Goal: Information Seeking & Learning: Compare options

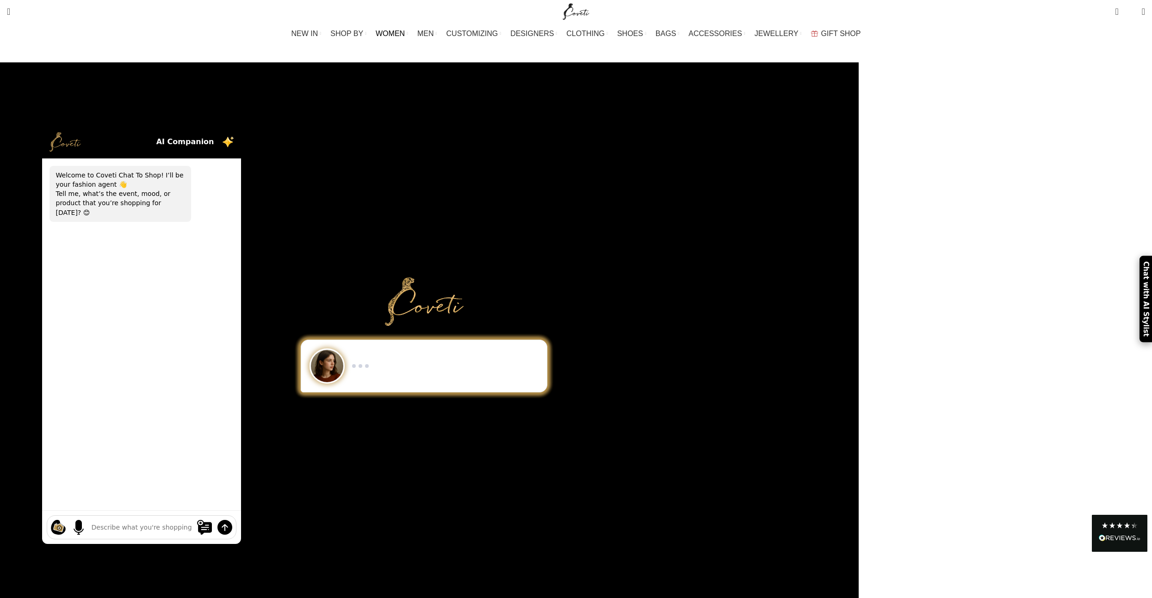
click at [405, 31] on span "WOMEN" at bounding box center [390, 33] width 29 height 9
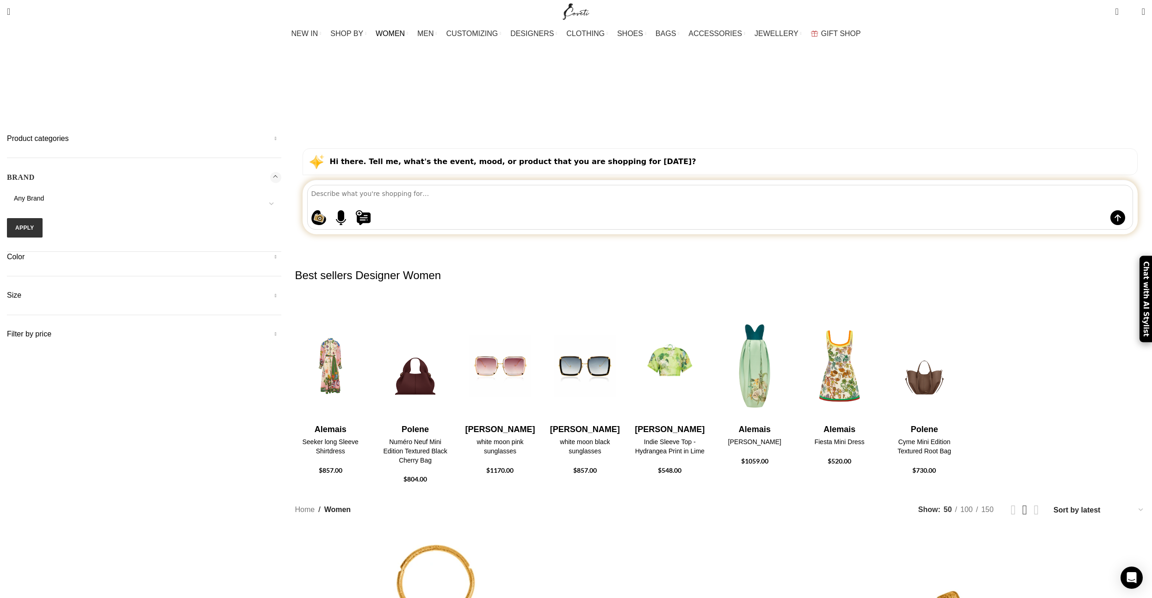
click at [44, 195] on span "Any Brand" at bounding box center [29, 198] width 30 height 7
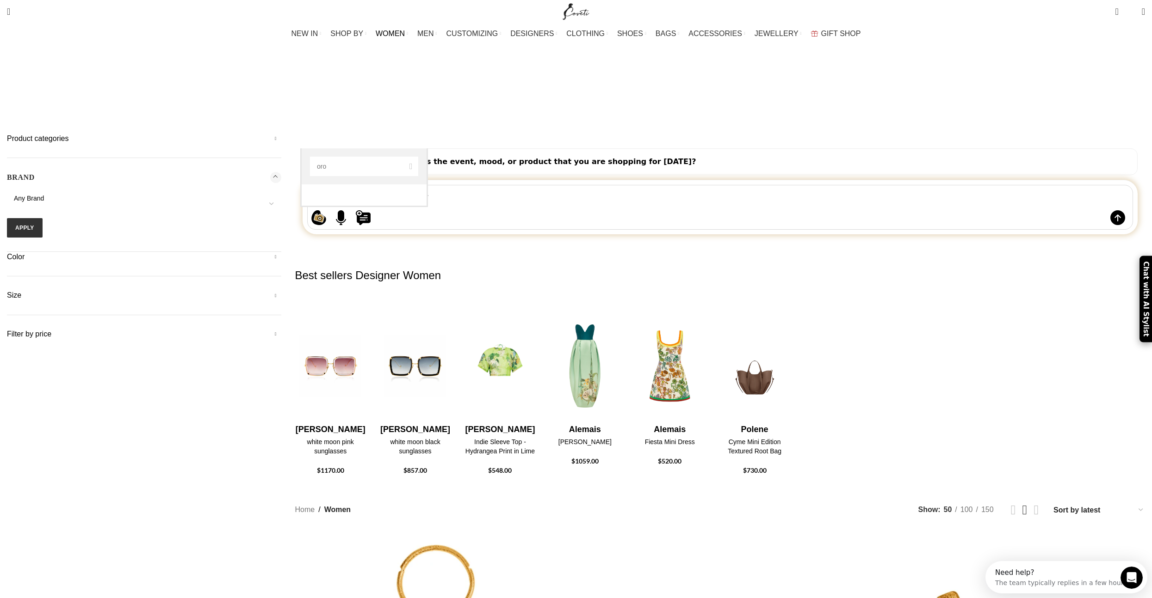
type input "oro"
select select "oroton"
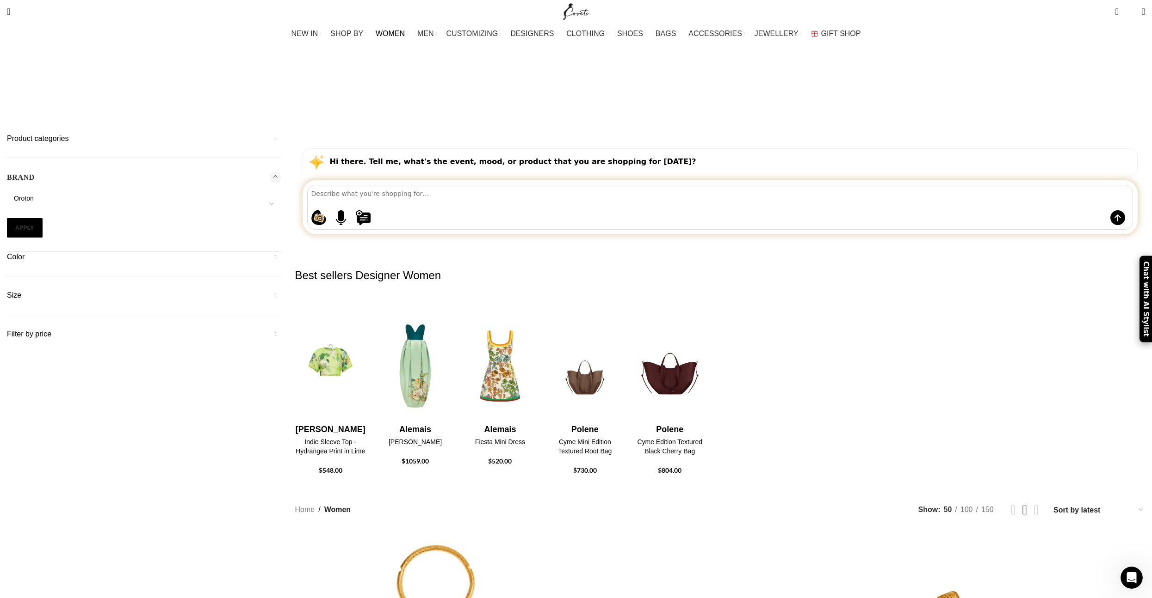
click at [43, 218] on button "Apply" at bounding box center [25, 227] width 36 height 19
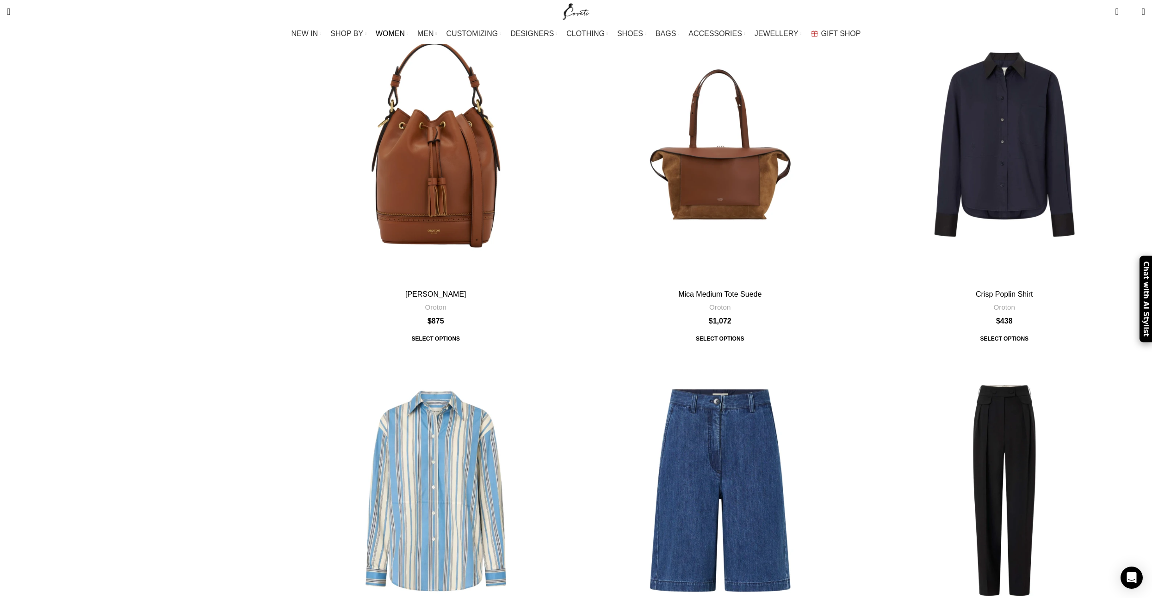
scroll to position [2960, 0]
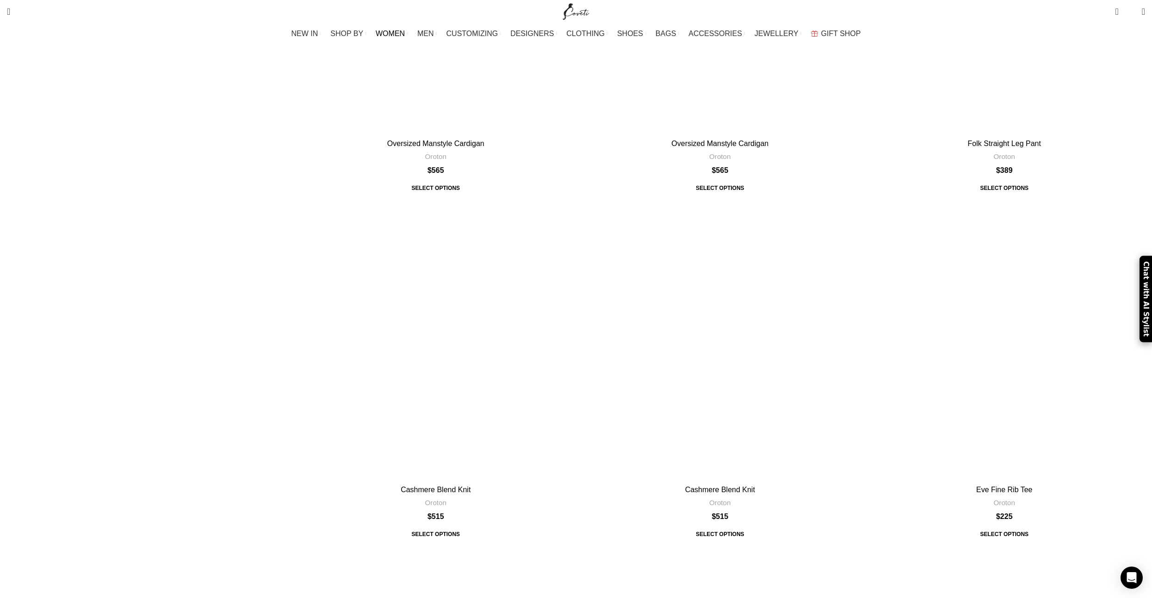
scroll to position [3093, 0]
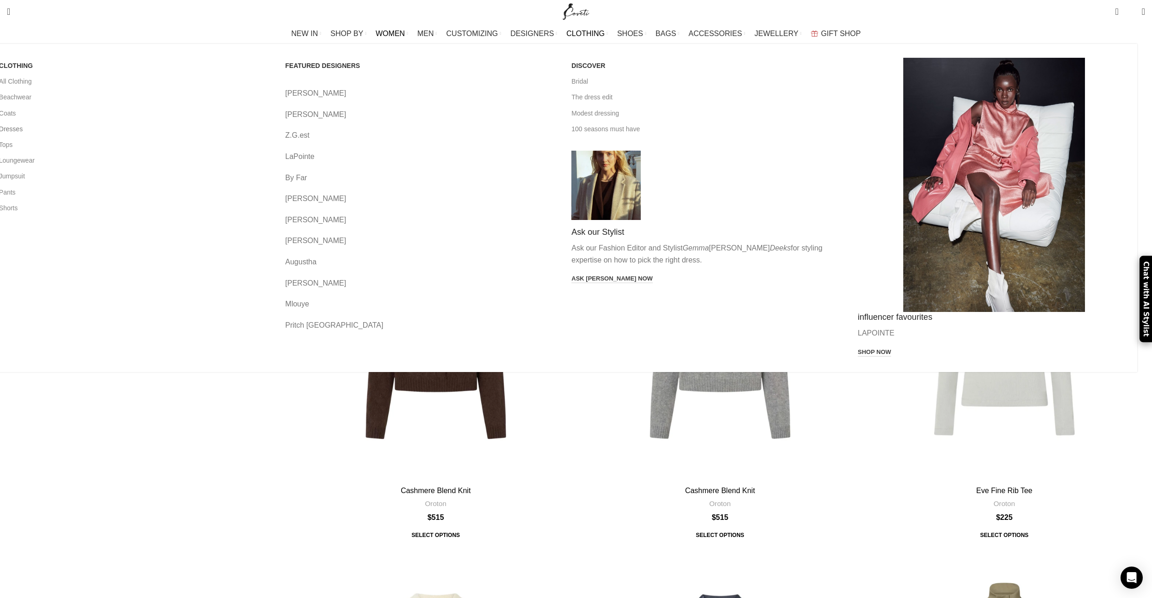
click at [271, 132] on link "Dresses" at bounding box center [135, 129] width 272 height 16
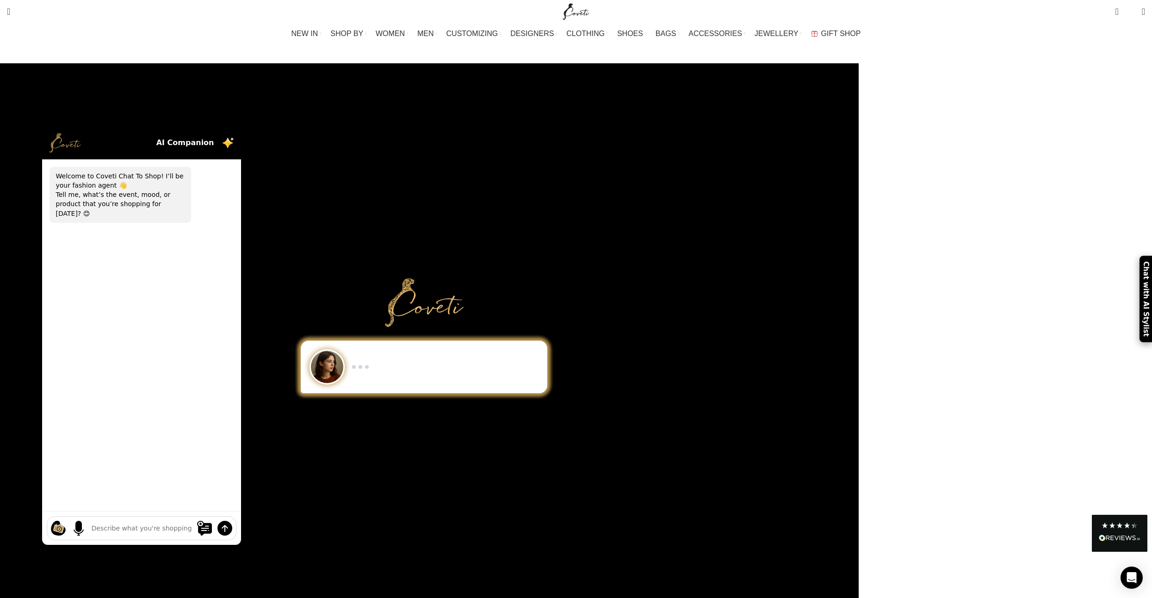
click at [283, 111] on div at bounding box center [141, 336] width 283 height 451
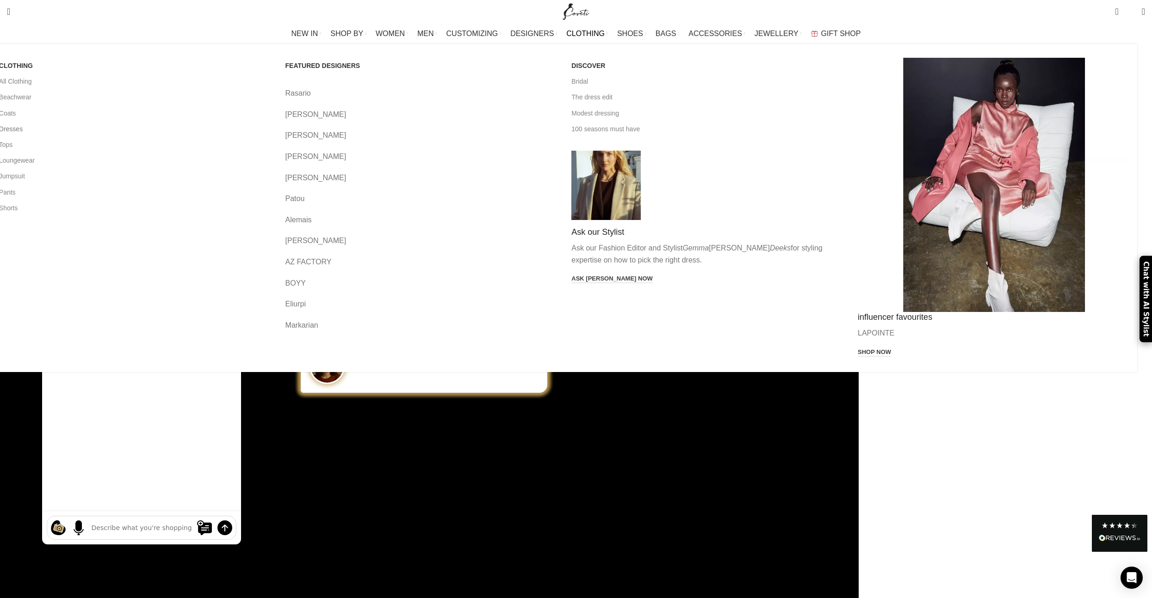
click at [271, 128] on link "Dresses" at bounding box center [135, 129] width 272 height 16
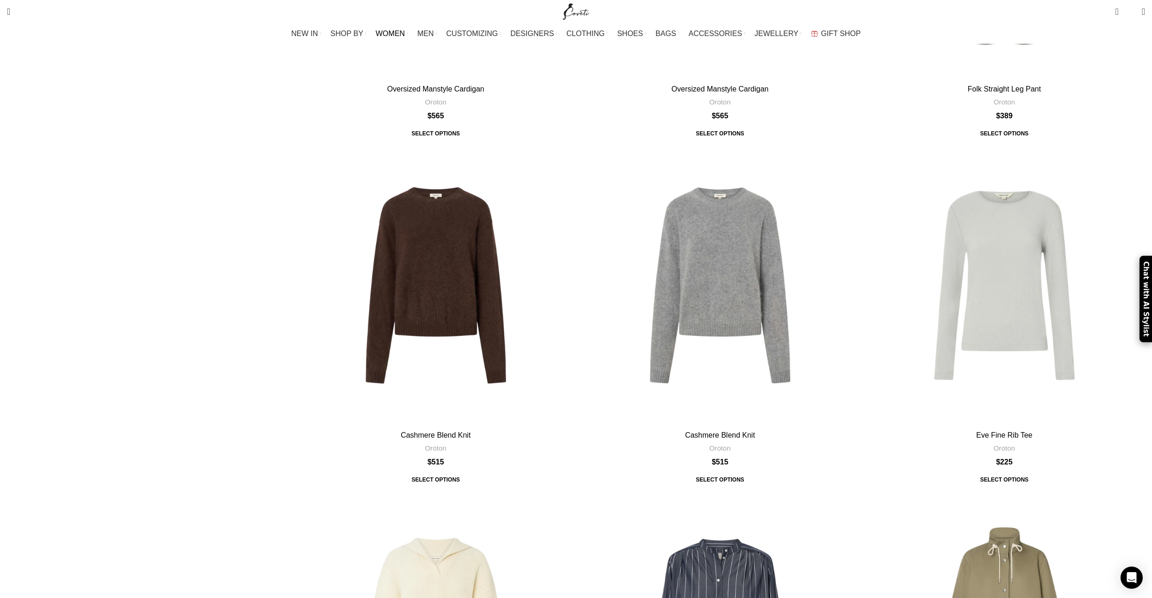
scroll to position [3508, 0]
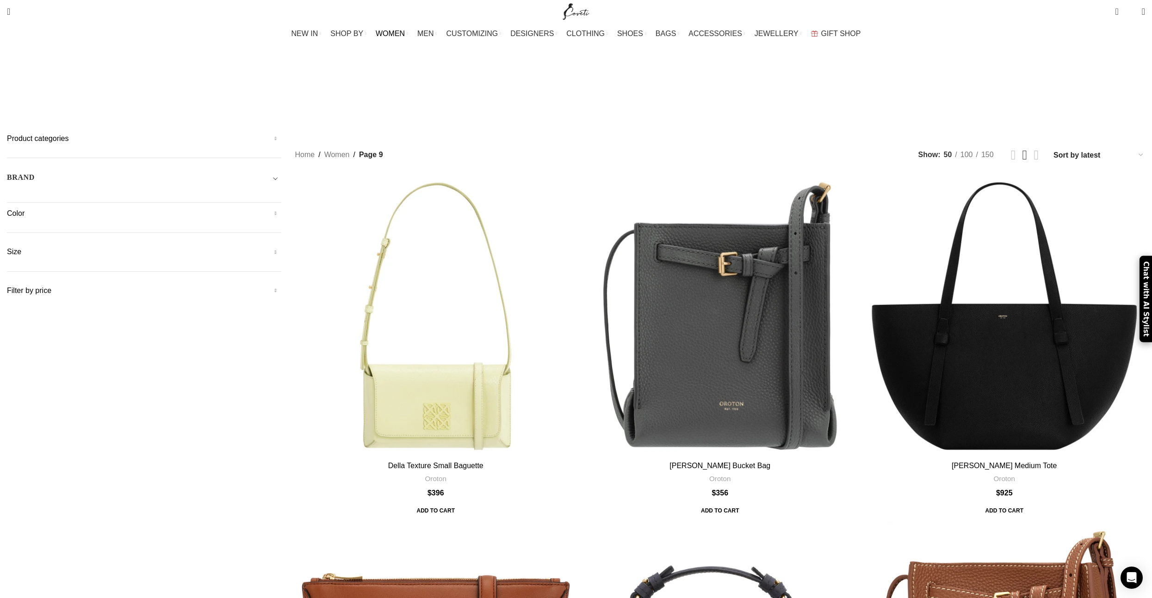
click at [281, 247] on h5 "Size" at bounding box center [144, 252] width 274 height 10
click at [281, 267] on span "Any Size" at bounding box center [144, 271] width 274 height 9
select select "10-[GEOGRAPHIC_DATA]"
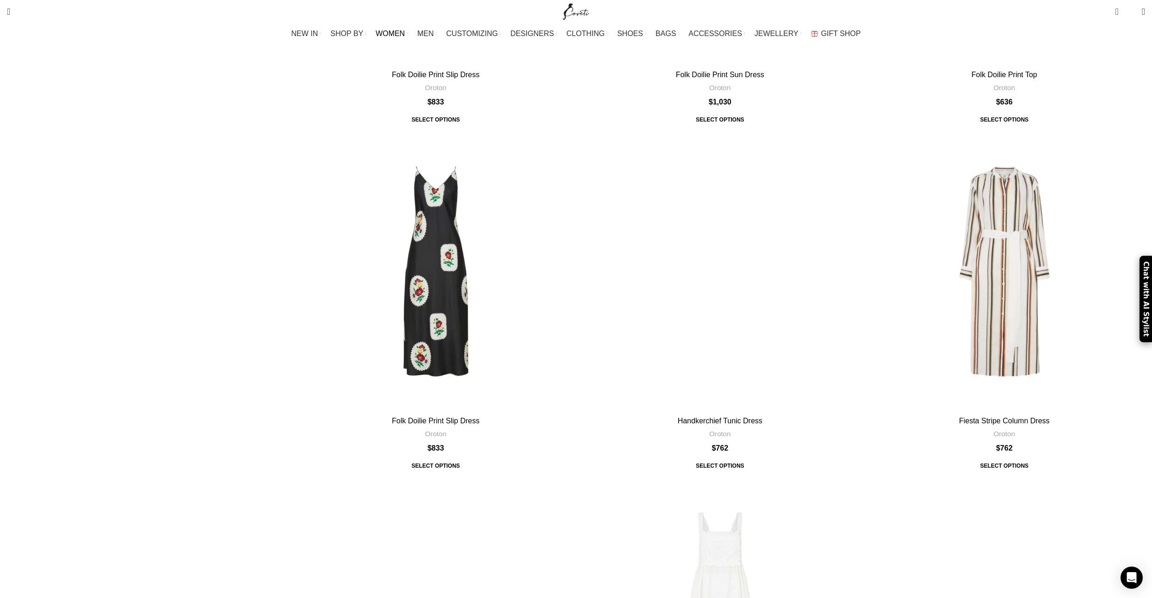
scroll to position [2174, 0]
